Goal: Information Seeking & Learning: Learn about a topic

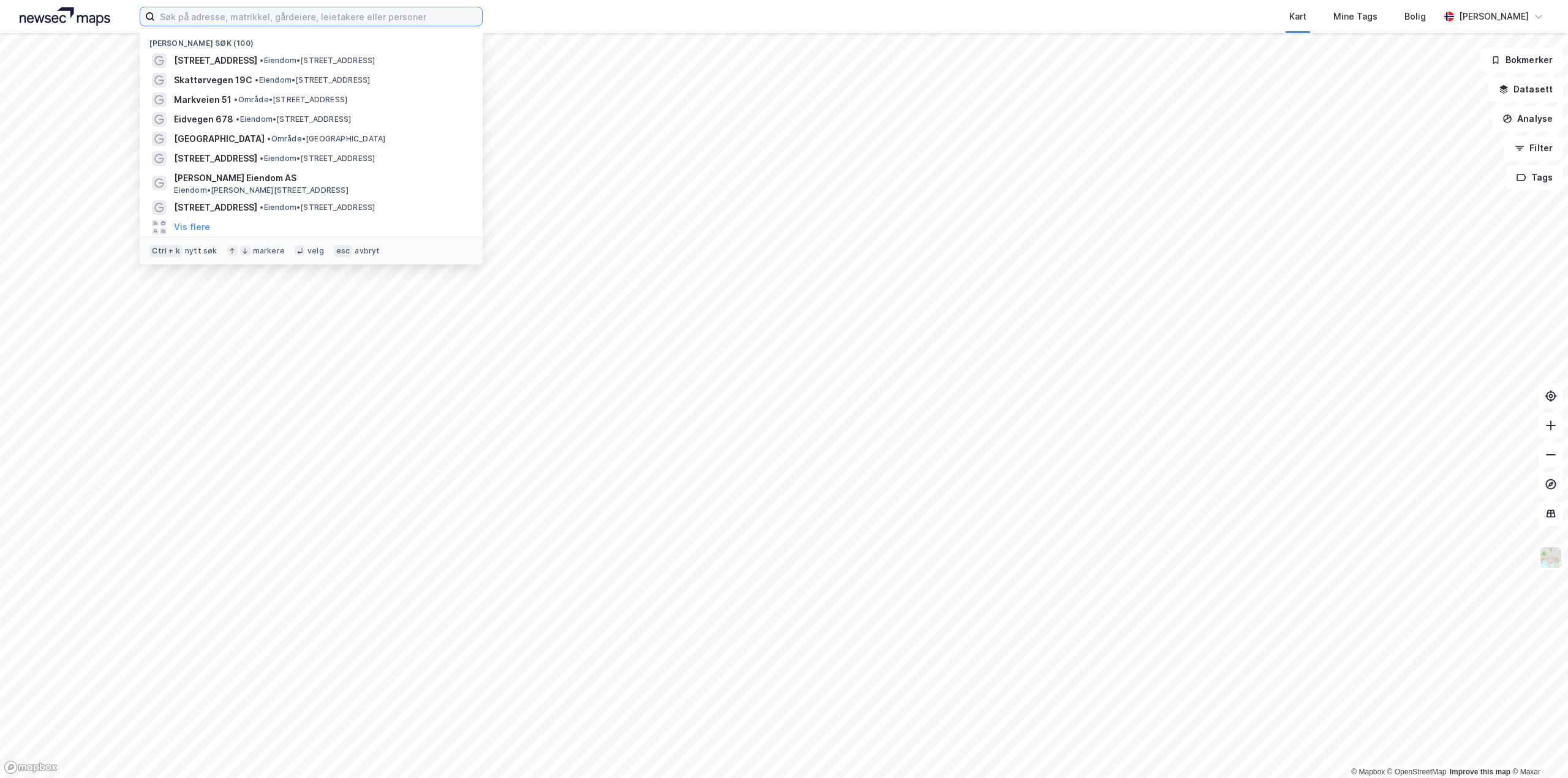
click at [307, 18] on input at bounding box center [319, 16] width 327 height 18
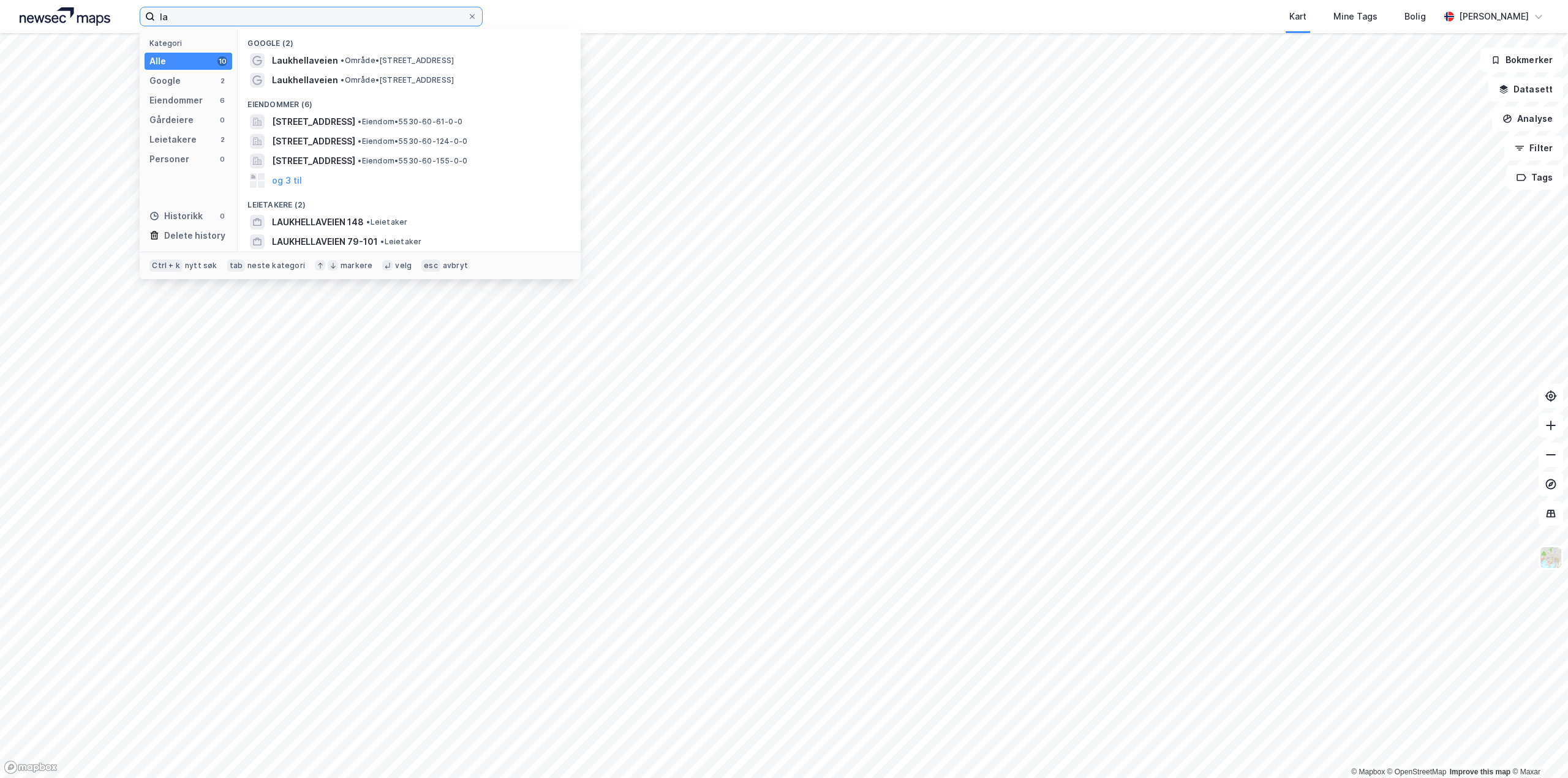
type input "l"
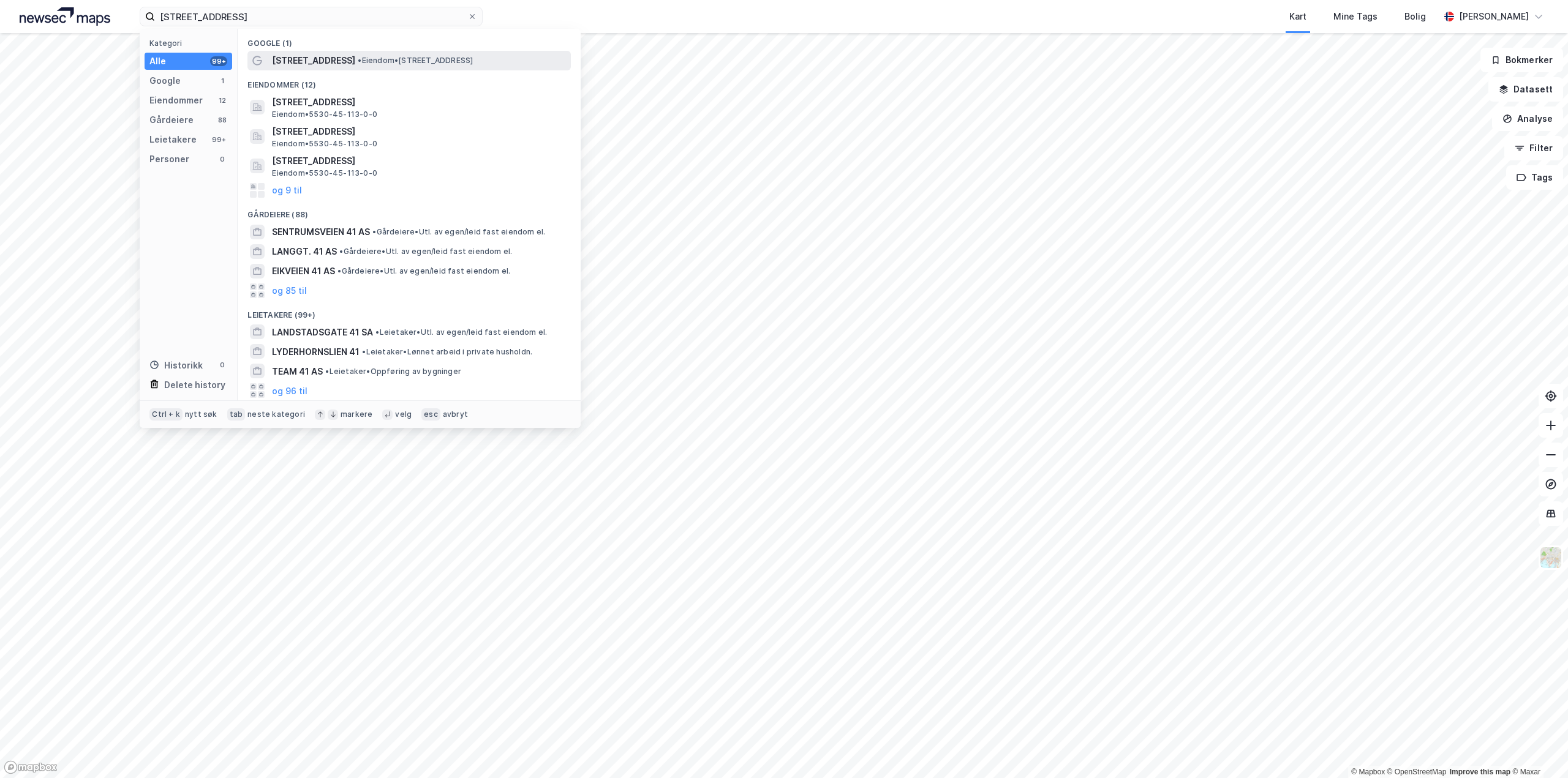
click at [321, 56] on span "Helsesenterveien 41" at bounding box center [314, 60] width 83 height 15
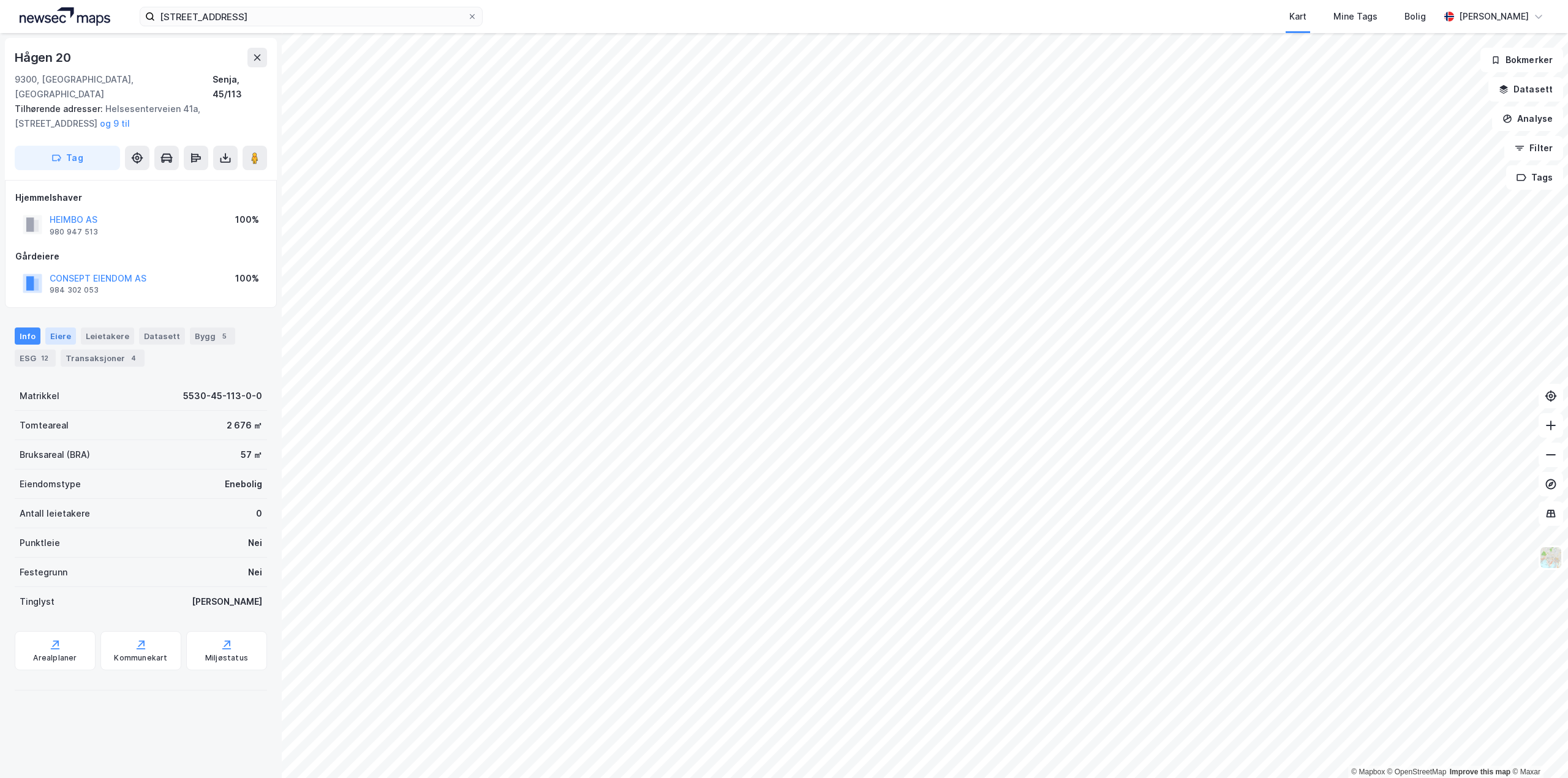
click at [66, 328] on div "Eiere" at bounding box center [60, 336] width 30 height 17
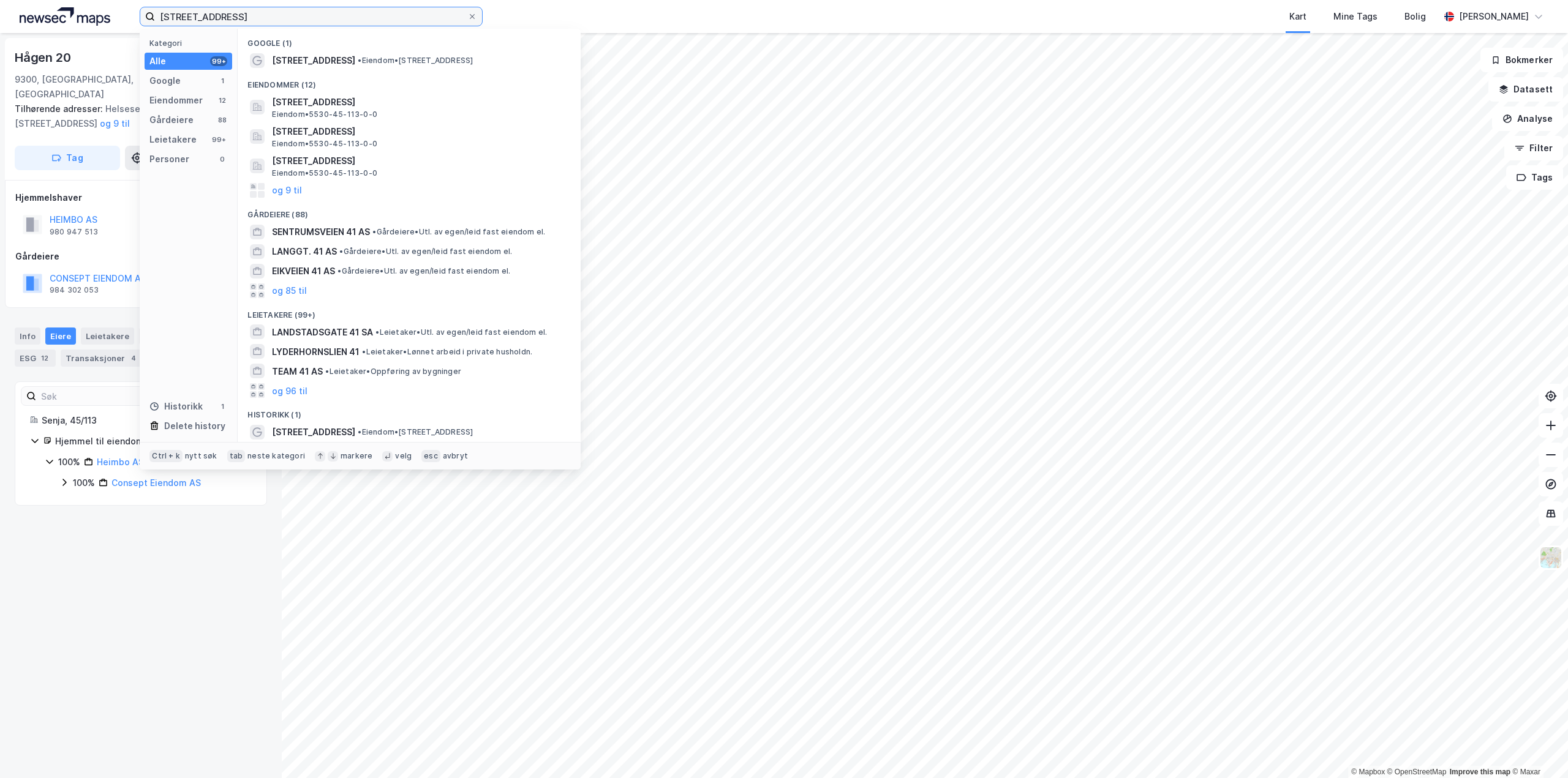
drag, startPoint x: 268, startPoint y: 16, endPoint x: 119, endPoint y: 27, distance: 149.4
click at [119, 25] on div "helsesenterveien 41 Kategori Alle 99+ Google 1 Eiendommer 12 Gårdeiere 88 Leiet…" at bounding box center [784, 16] width 1568 height 33
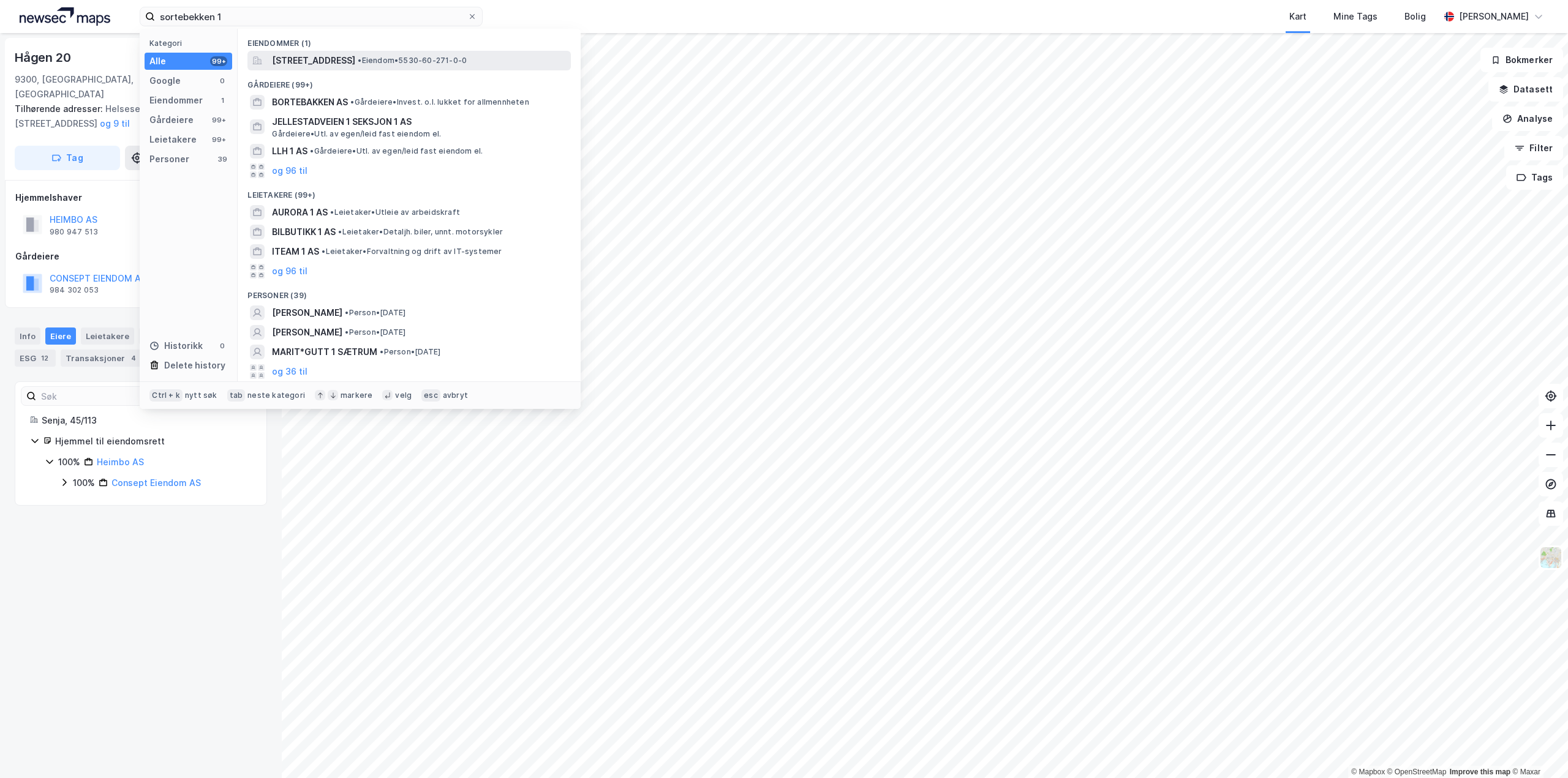
click at [346, 67] on span "Sortebekken 1, 9303, SILSAND, SENJA" at bounding box center [314, 60] width 83 height 15
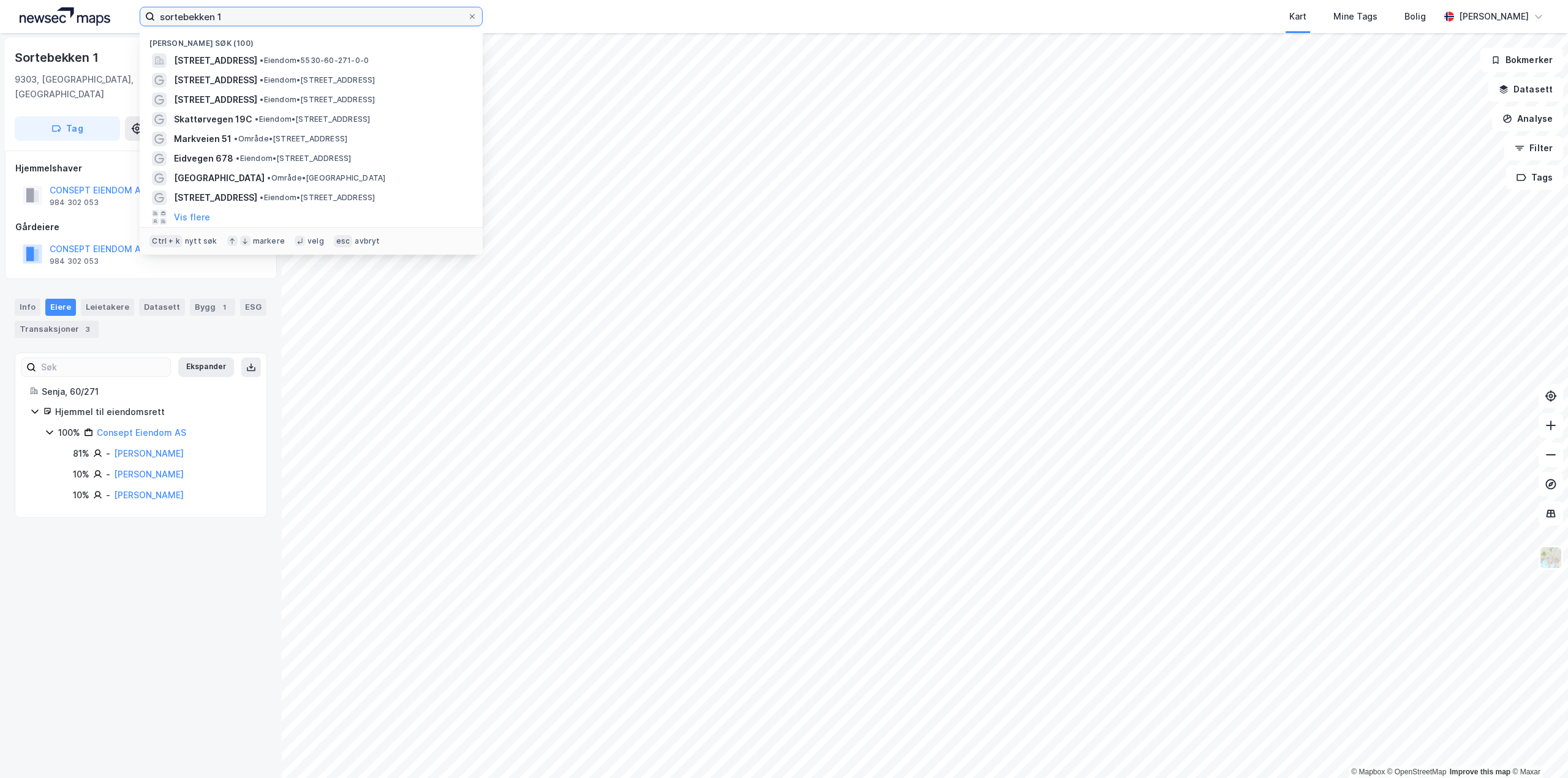
drag, startPoint x: 218, startPoint y: 20, endPoint x: 136, endPoint y: 20, distance: 82.0
click at [132, 20] on div "sortebekken 1 Nylige søk (100) Sortebekken 1, 9303, SILSAND, SENJA • Eiendom • …" at bounding box center [784, 16] width 1568 height 33
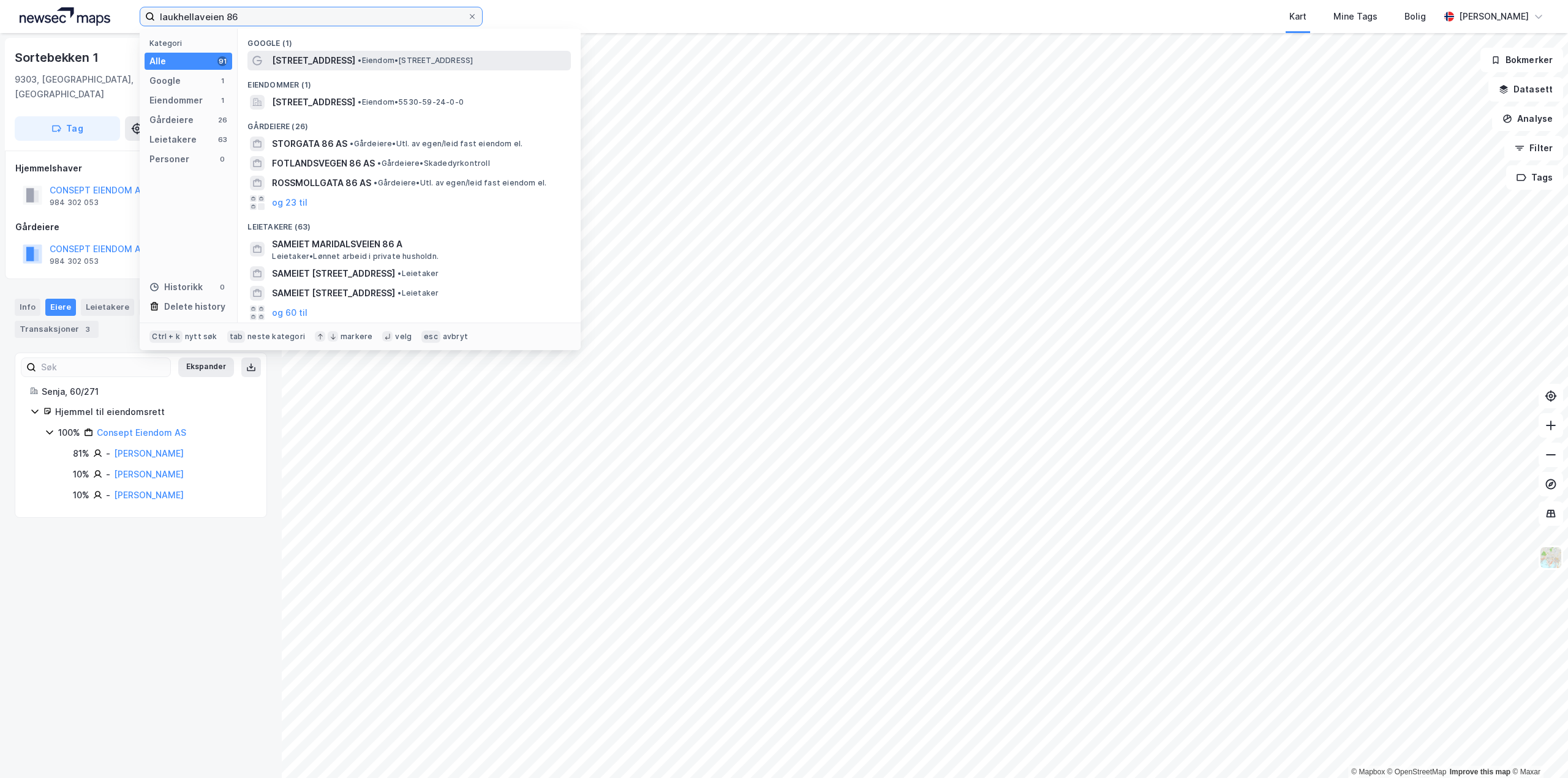
type input "laukhellaveien 86"
click at [340, 59] on span "Laukhellaveien 86" at bounding box center [314, 60] width 83 height 15
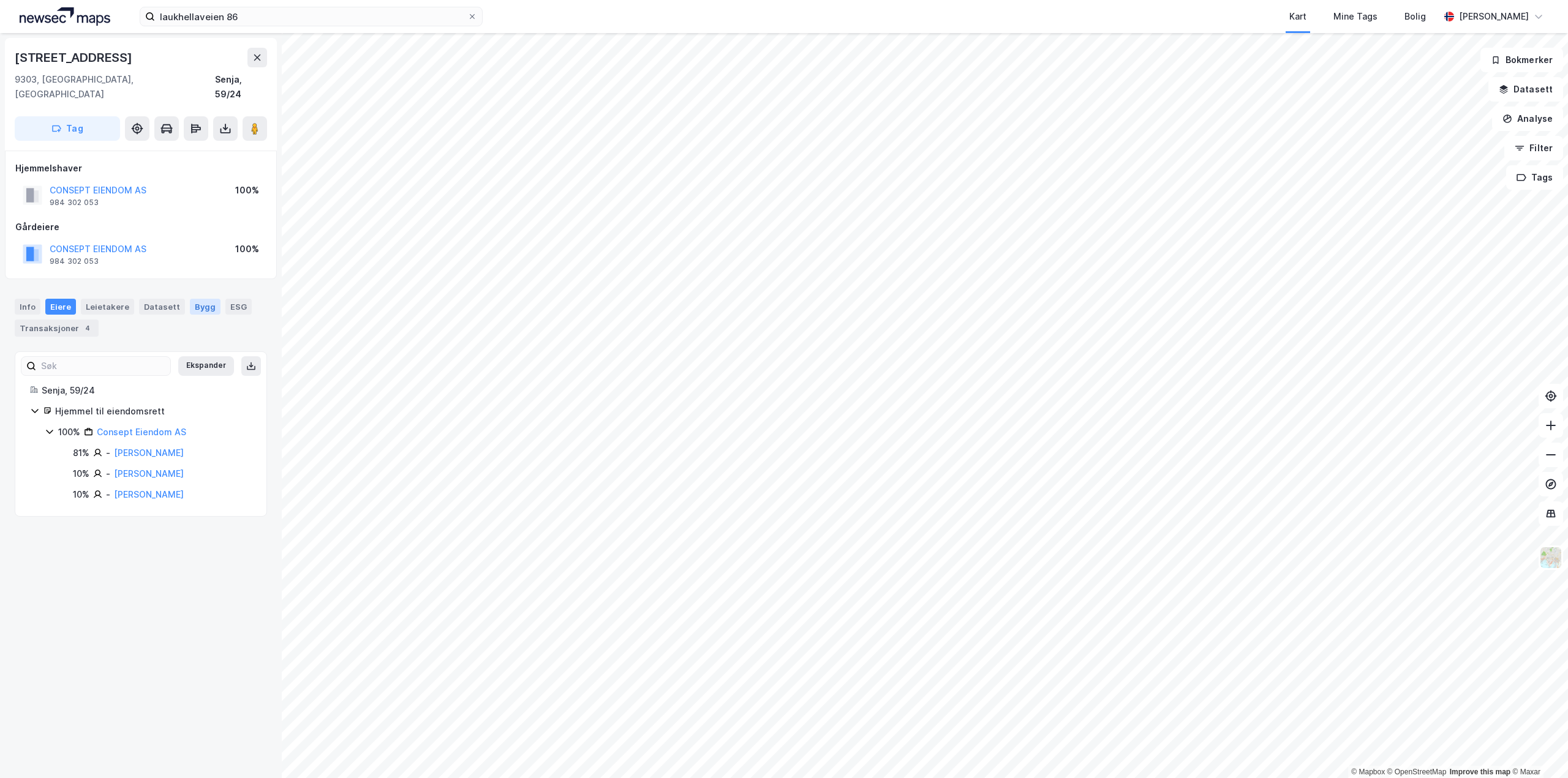
click at [195, 299] on div "Bygg" at bounding box center [204, 306] width 30 height 16
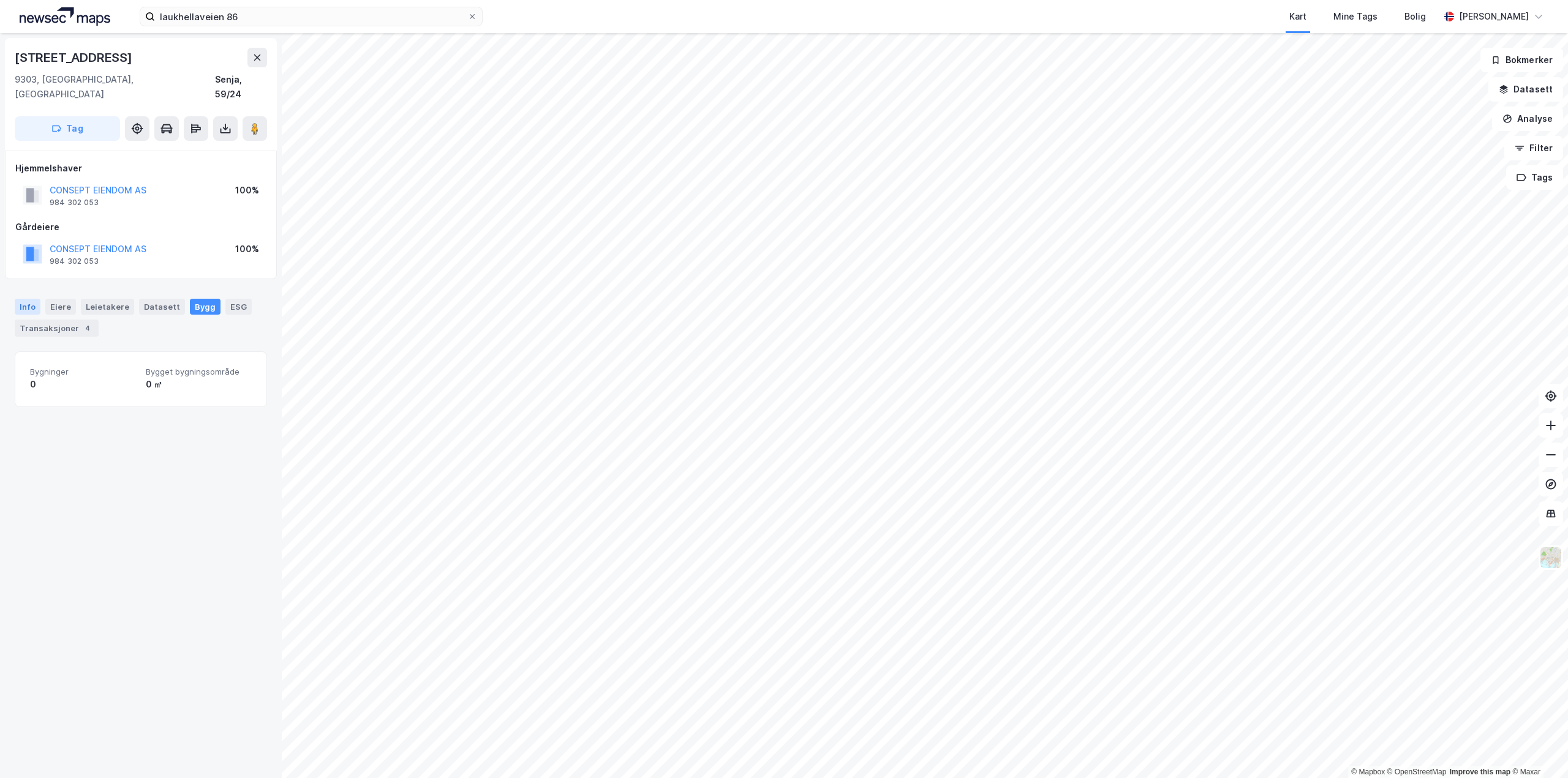
click at [29, 299] on div "Info" at bounding box center [27, 306] width 25 height 16
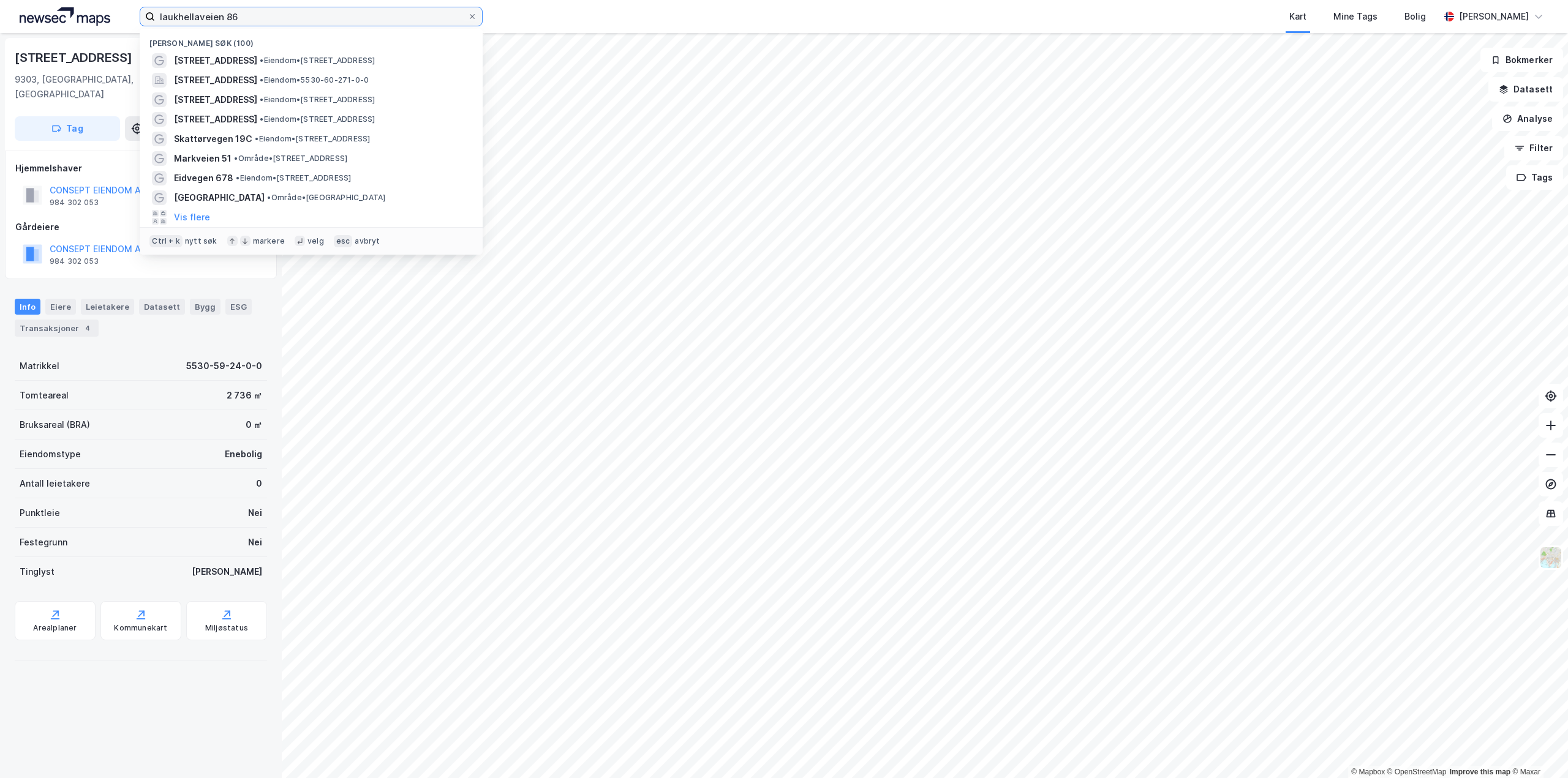
drag, startPoint x: 180, startPoint y: 15, endPoint x: 152, endPoint y: 16, distance: 28.0
click at [149, 15] on label "laukhellaveien 86" at bounding box center [311, 16] width 343 height 20
drag, startPoint x: 475, startPoint y: 18, endPoint x: 468, endPoint y: 12, distance: 9.2
click at [475, 18] on icon at bounding box center [472, 16] width 7 height 7
click at [468, 18] on input "laukhellaveien 86" at bounding box center [311, 16] width 312 height 18
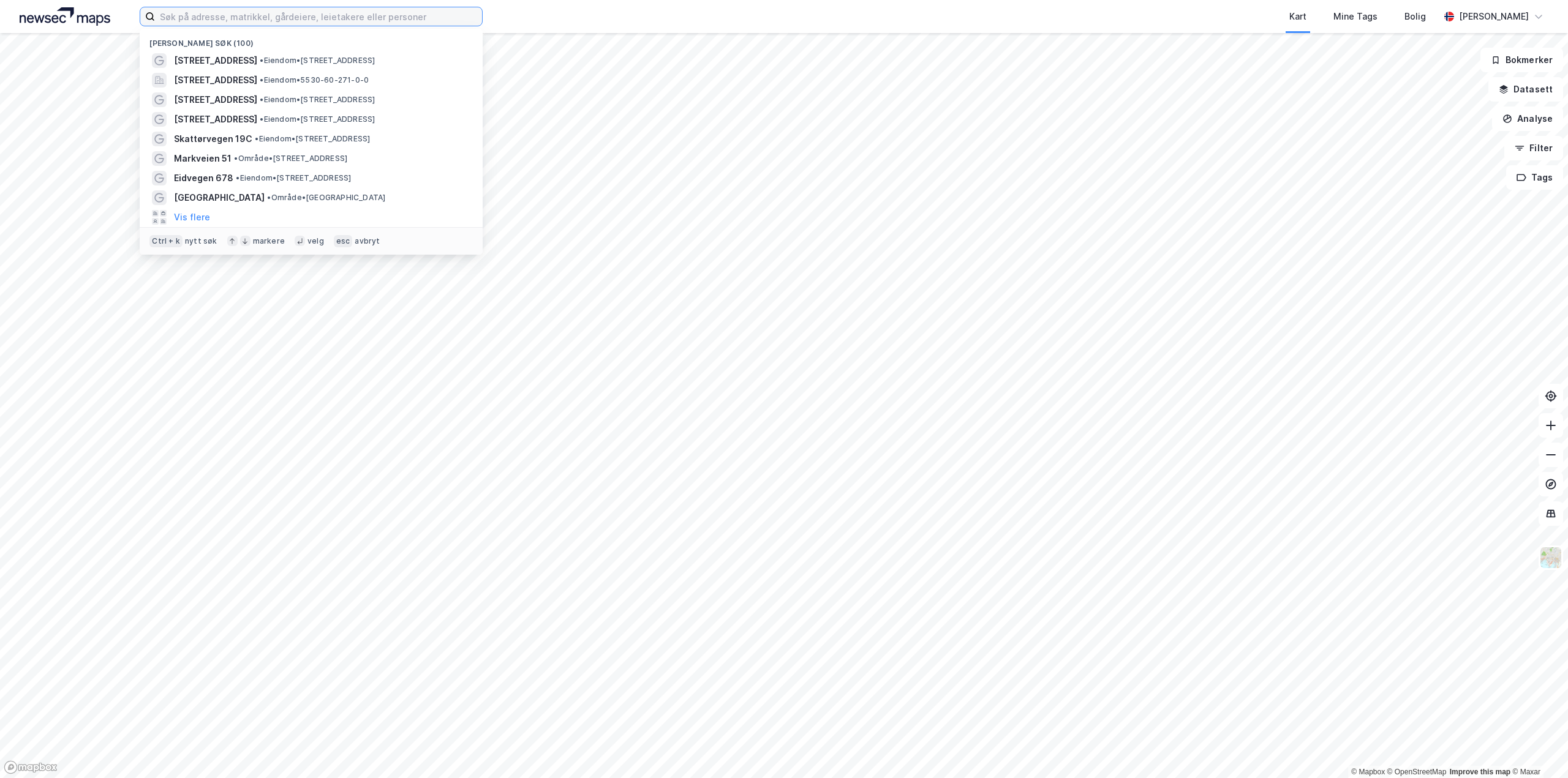
click at [298, 22] on input at bounding box center [319, 16] width 327 height 18
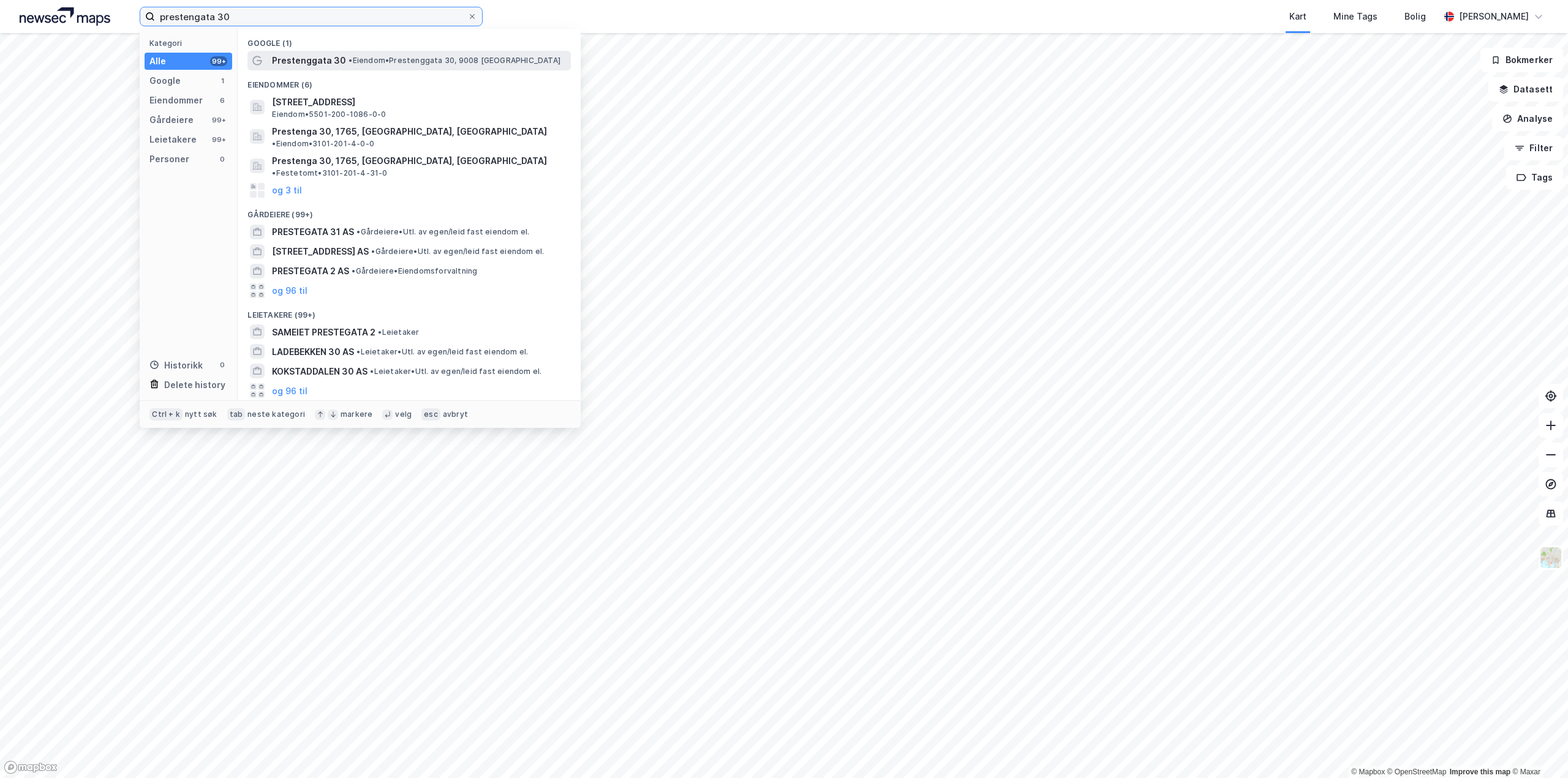
type input "prestengata 30"
click at [295, 54] on span "Prestenggata 30" at bounding box center [309, 60] width 74 height 15
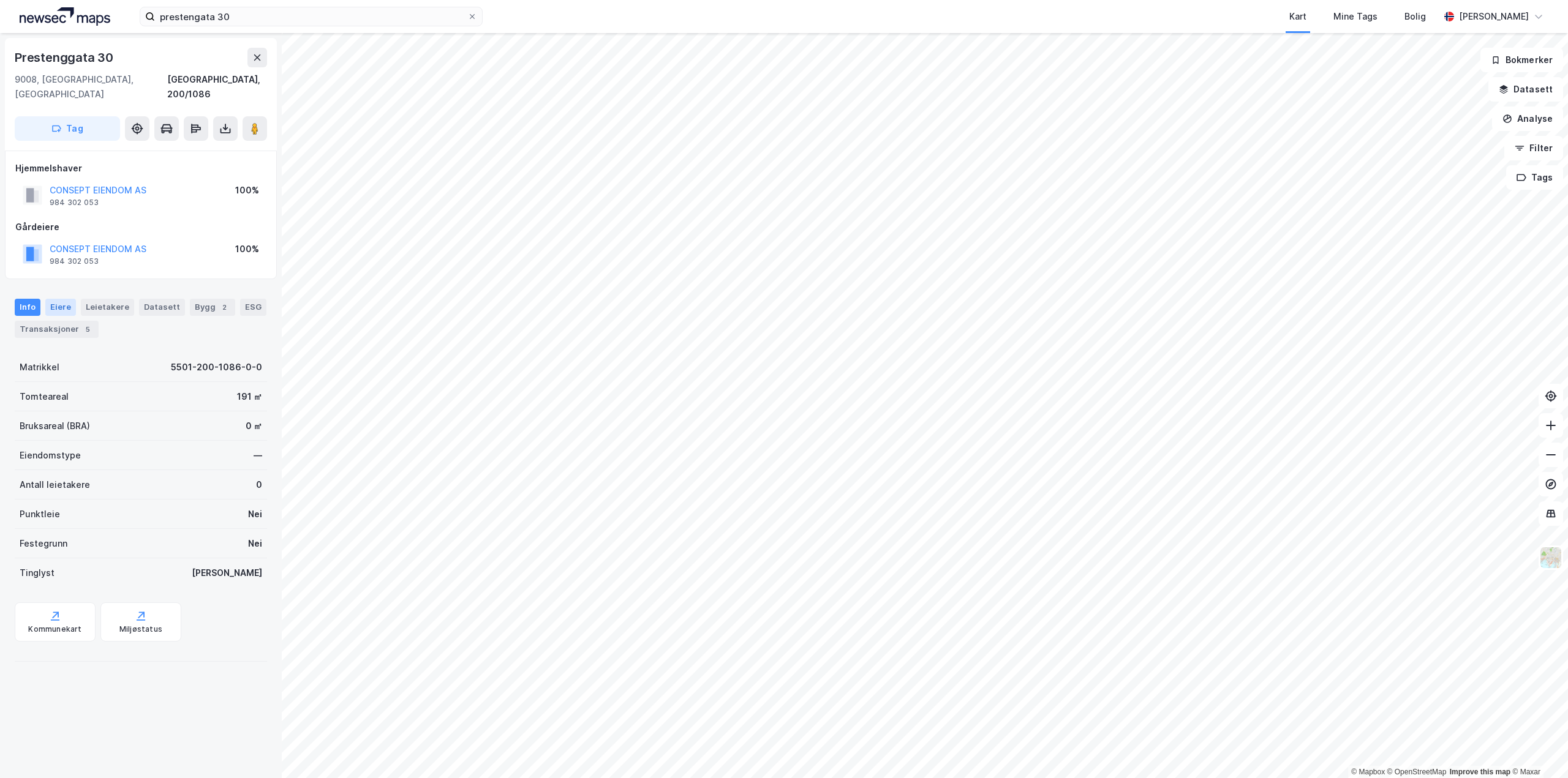
click at [49, 299] on div "Eiere" at bounding box center [60, 307] width 30 height 17
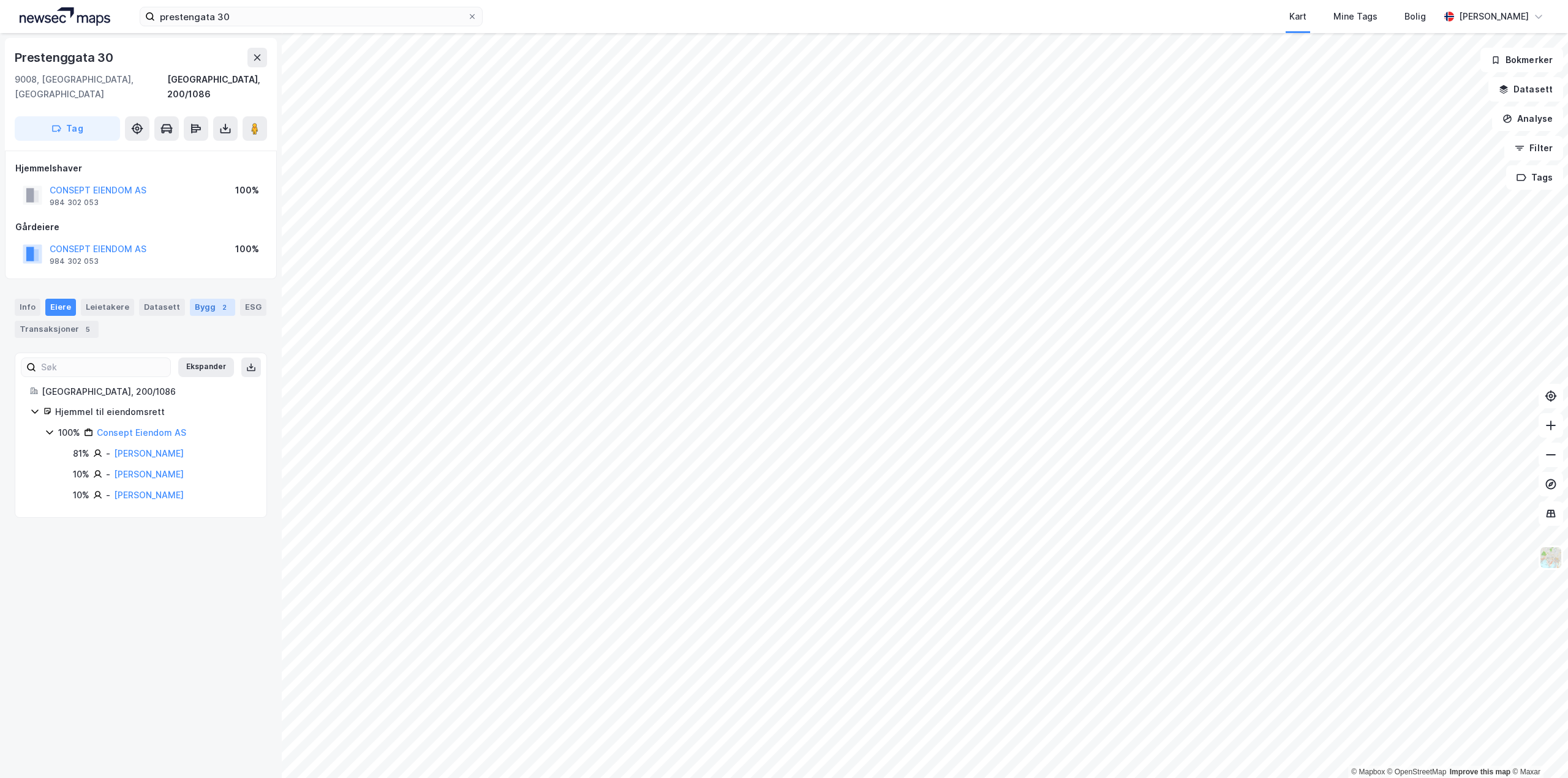
click at [203, 299] on div "Bygg 2" at bounding box center [212, 307] width 45 height 17
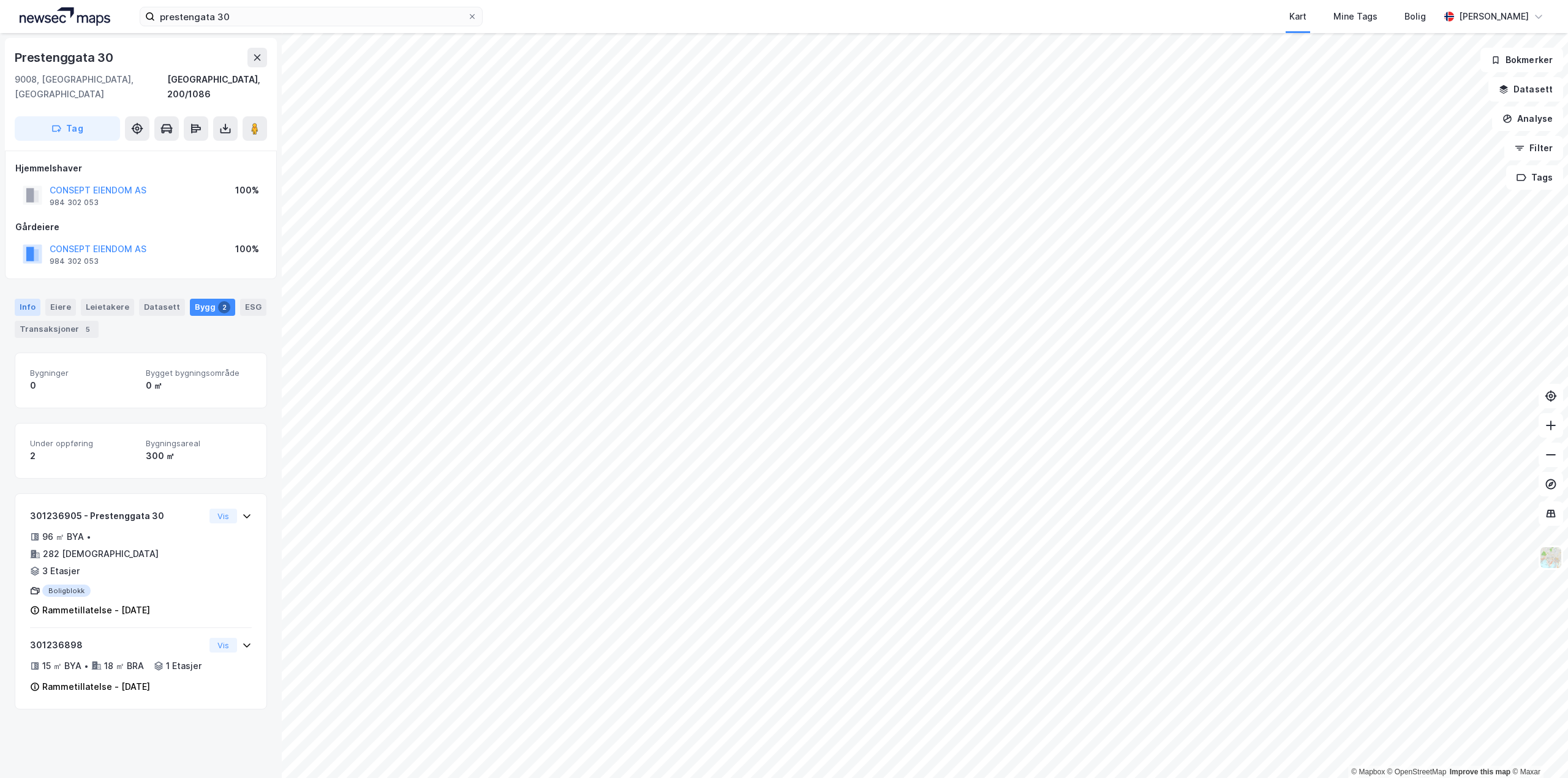
click at [25, 299] on div "Info" at bounding box center [27, 307] width 25 height 17
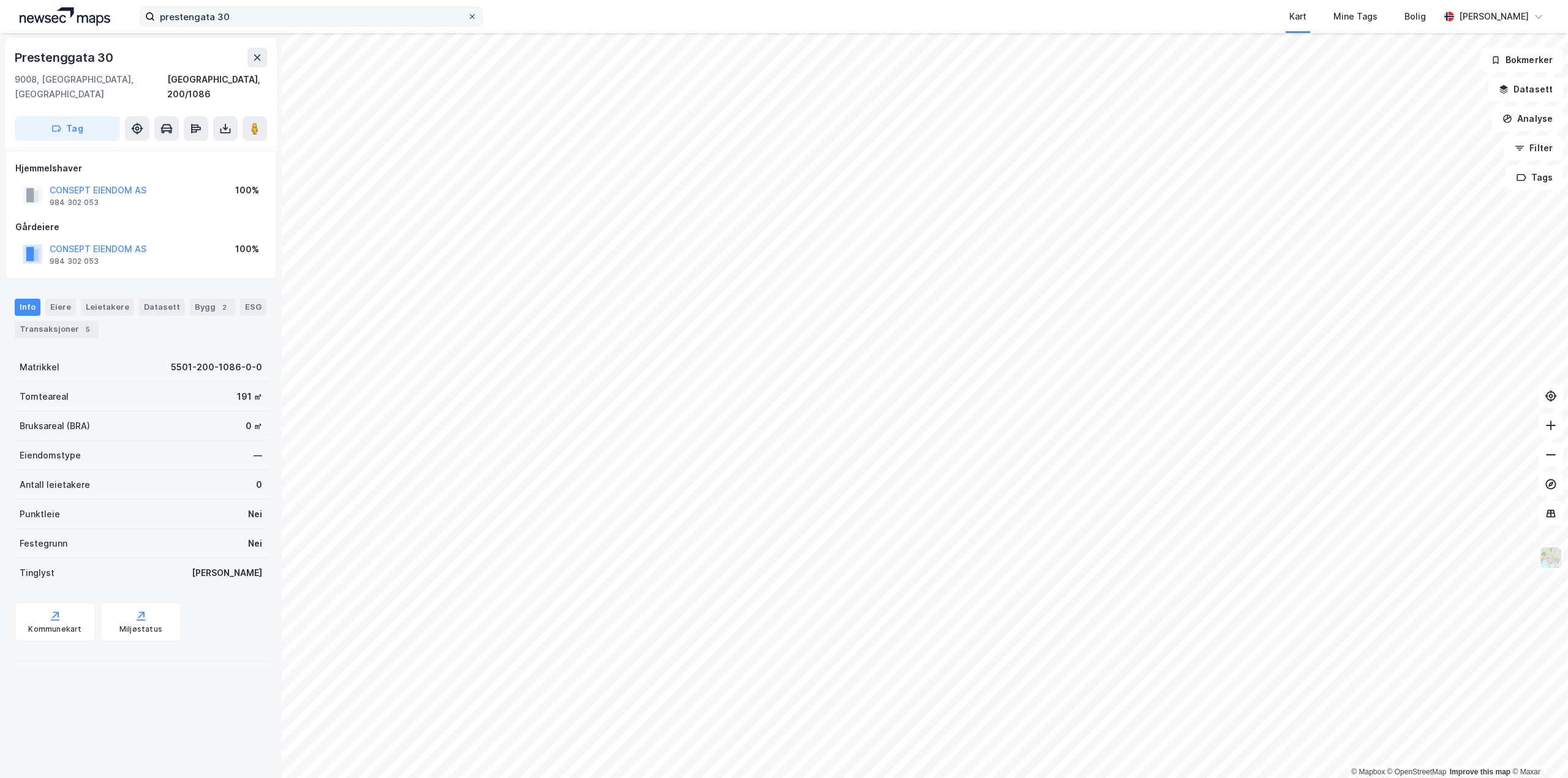
click at [473, 18] on icon at bounding box center [472, 16] width 7 height 7
click at [468, 18] on input "prestengata 30" at bounding box center [311, 16] width 312 height 18
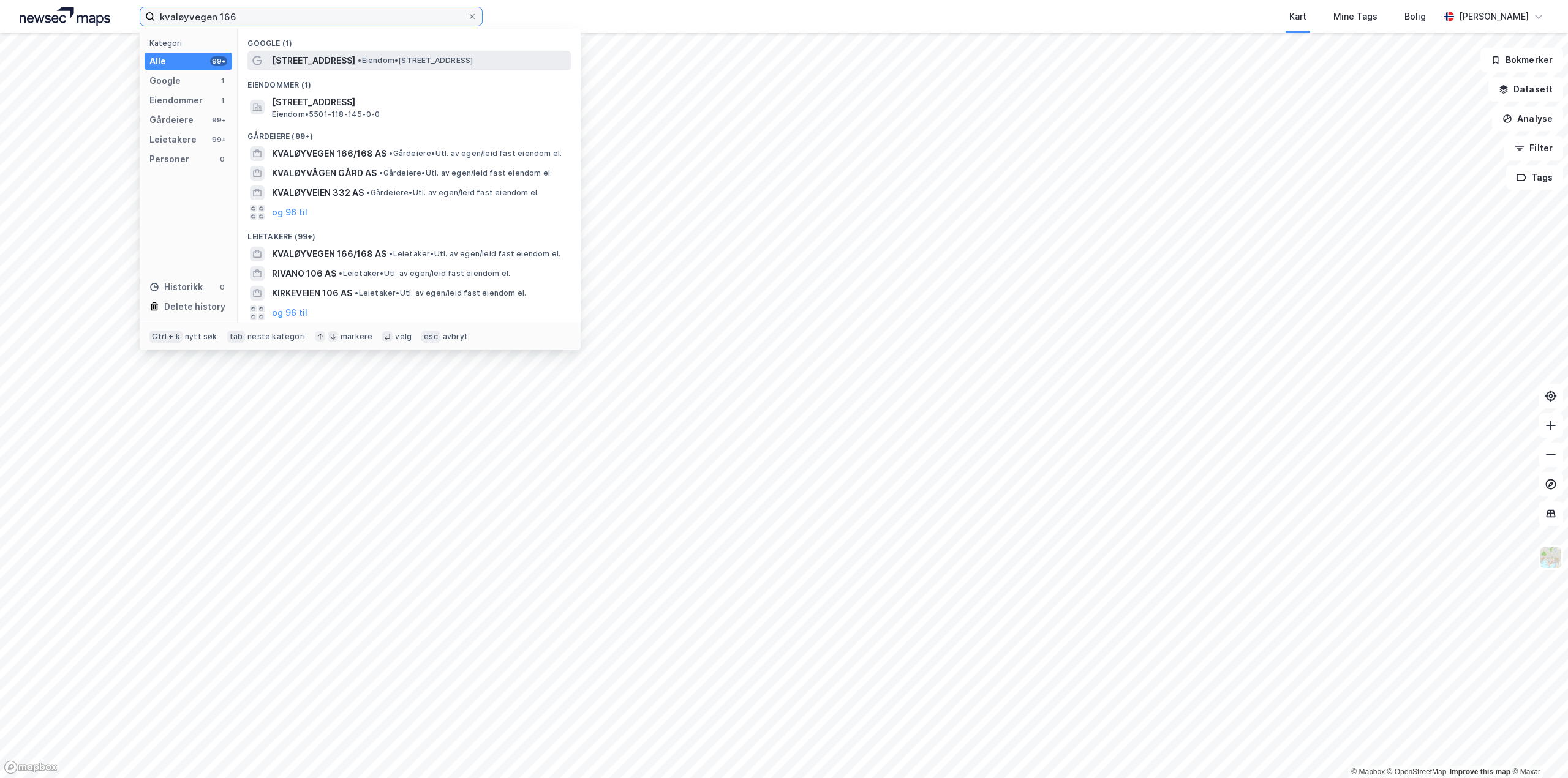
type input "kvaløyvegen 166"
click at [324, 59] on span "Kvaløyvegen 166" at bounding box center [314, 60] width 83 height 15
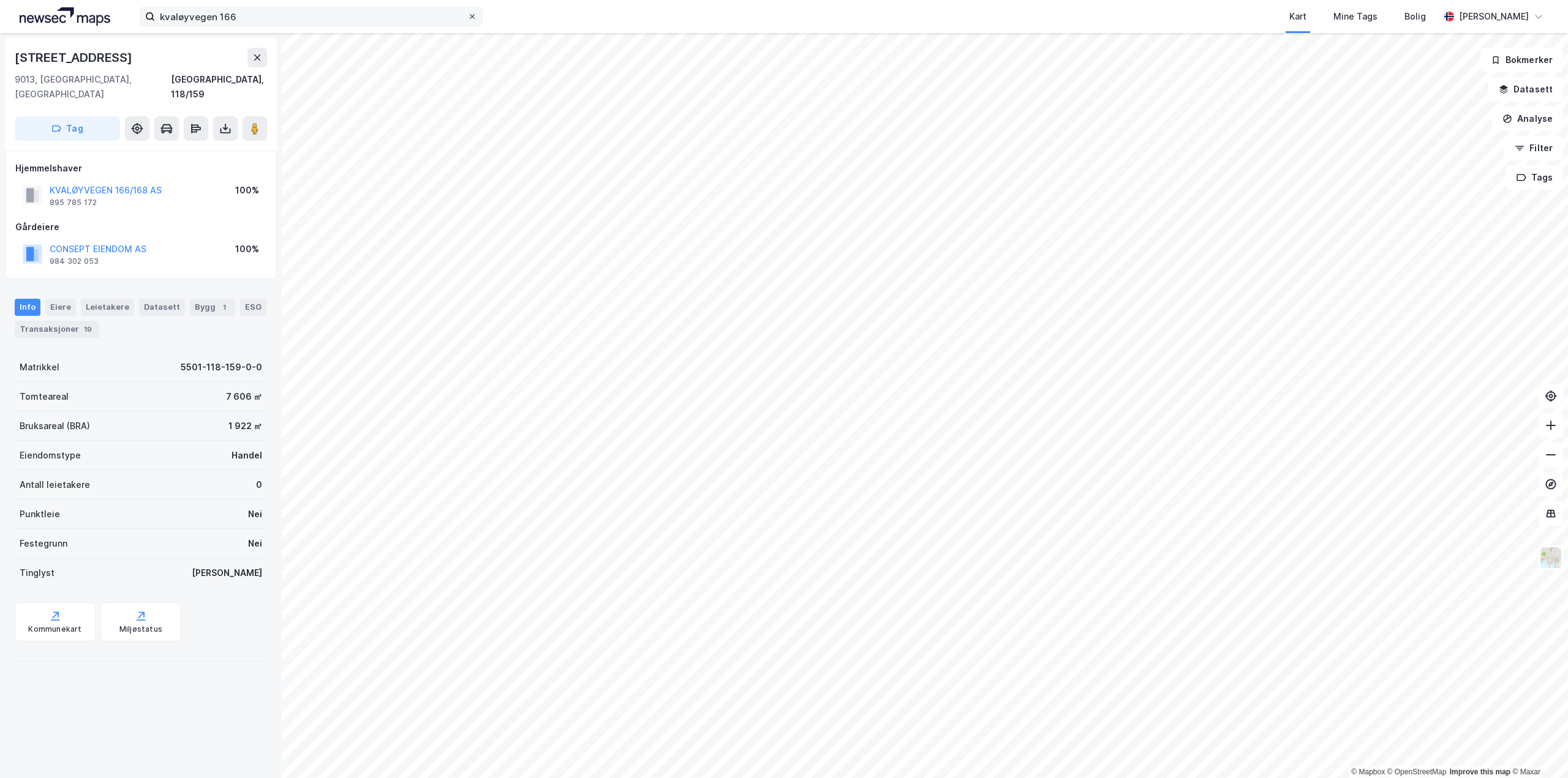
click at [469, 18] on icon at bounding box center [472, 16] width 7 height 7
click at [468, 18] on input "kvaløyvegen 166" at bounding box center [311, 16] width 312 height 18
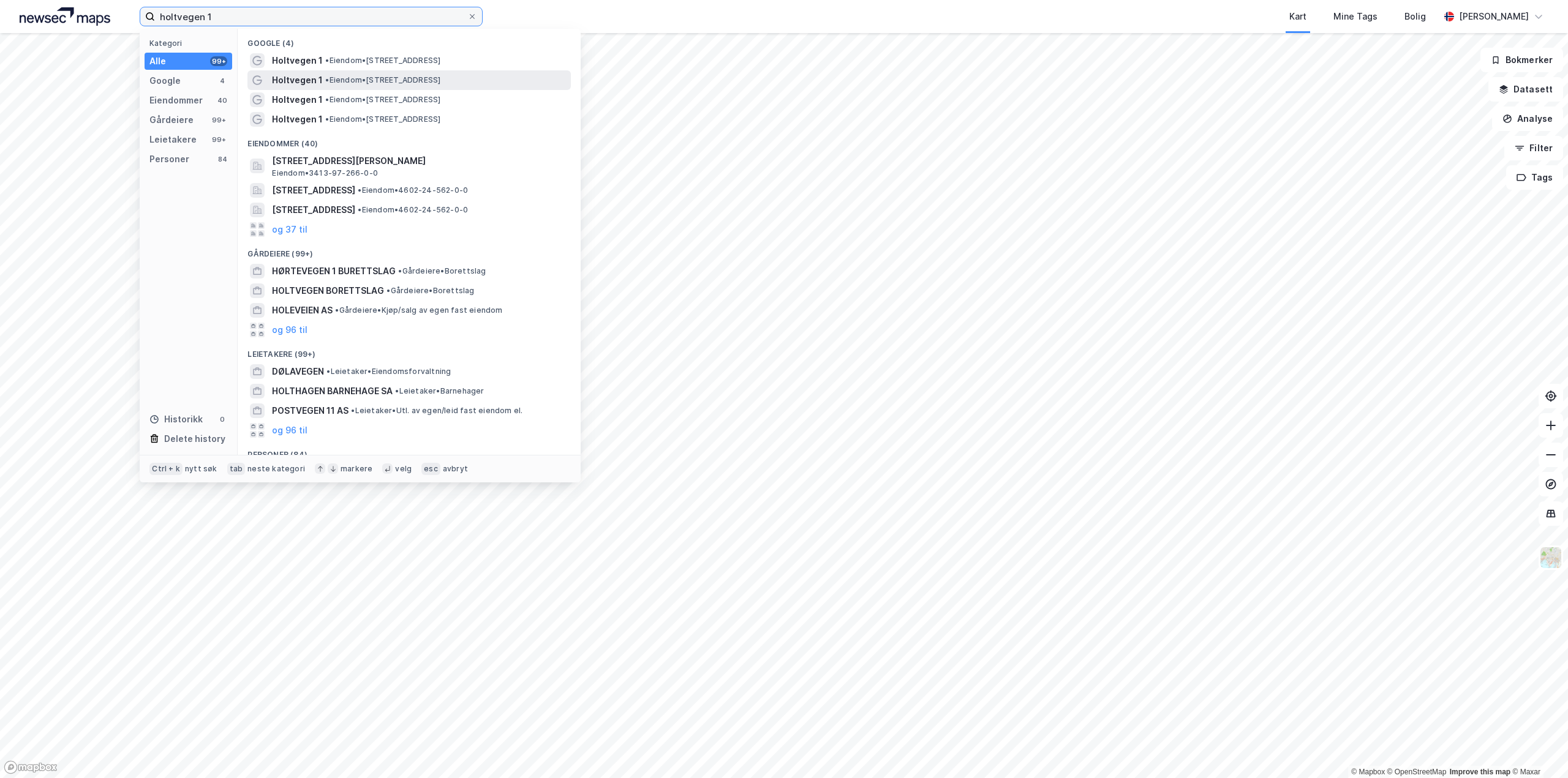
type input "holtvegen 1"
click at [471, 18] on icon at bounding box center [473, 16] width 5 height 5
click at [468, 18] on input "holtvegen 1" at bounding box center [311, 16] width 312 height 18
